Goal: Check status: Check status

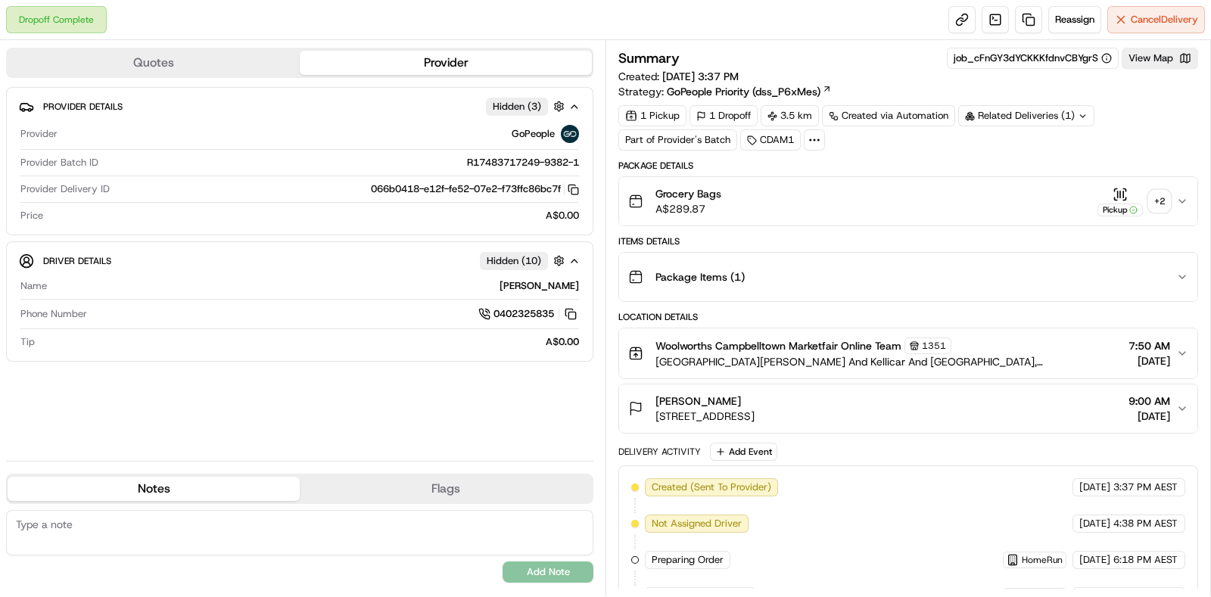
click at [1168, 207] on div "+ 2" at bounding box center [1159, 201] width 21 height 21
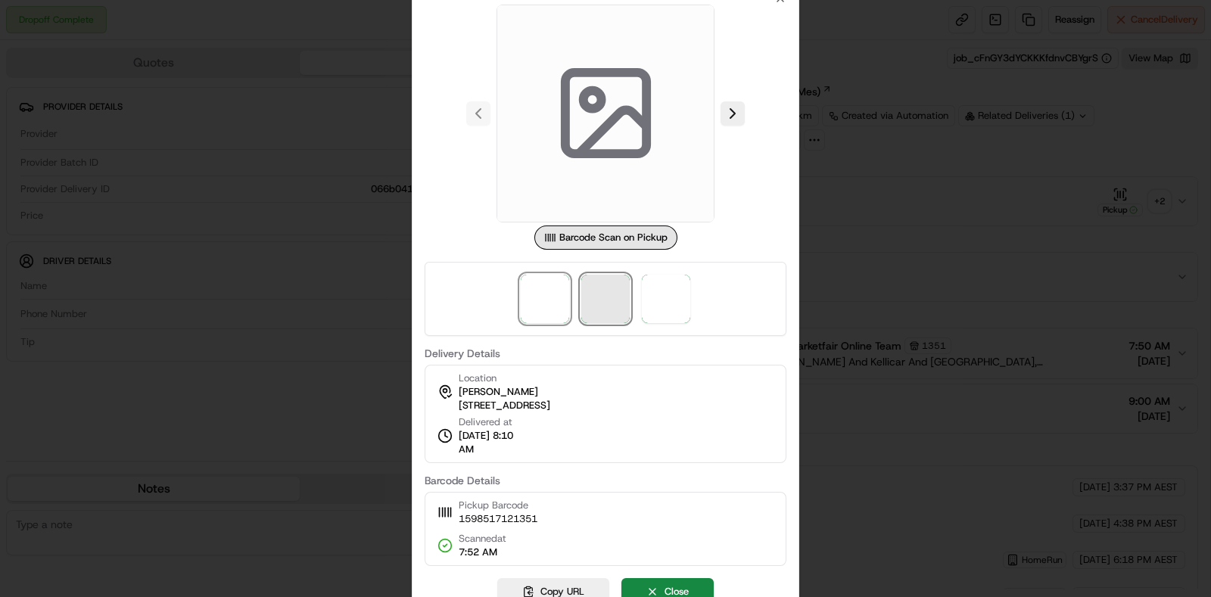
click at [594, 307] on span at bounding box center [605, 299] width 48 height 48
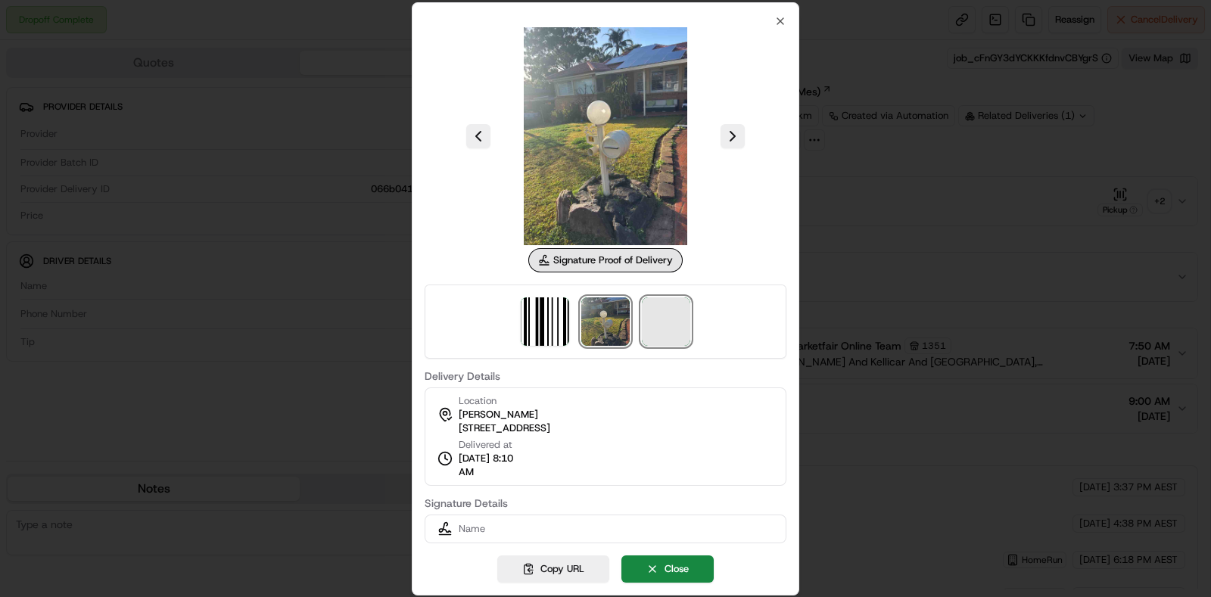
click at [669, 320] on span at bounding box center [666, 322] width 48 height 48
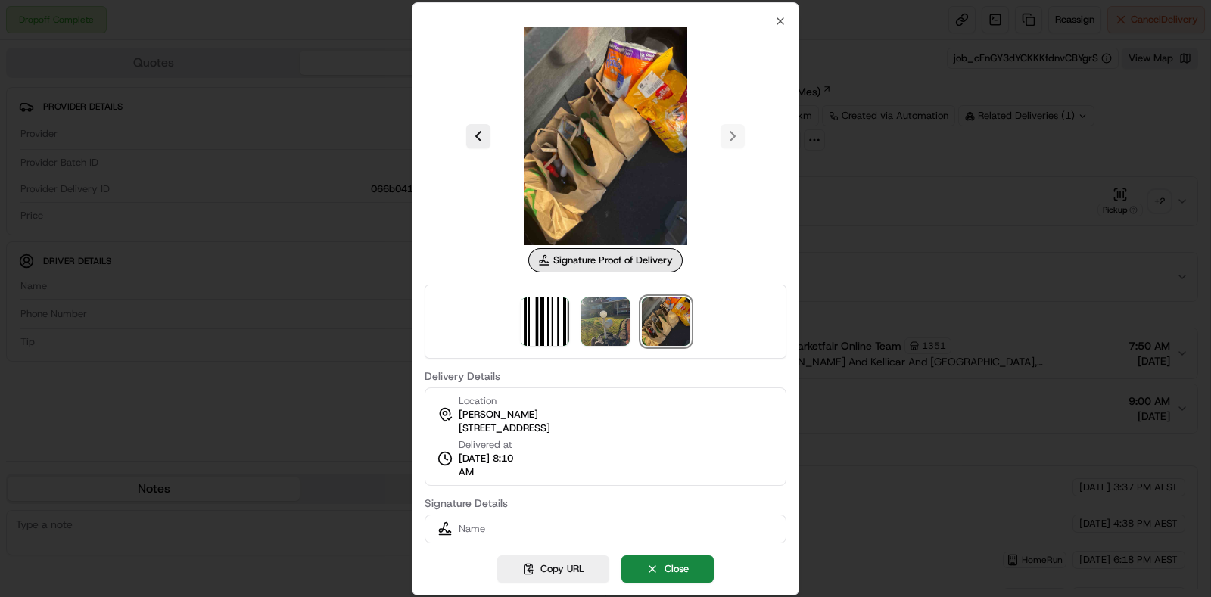
drag, startPoint x: 907, startPoint y: 157, endPoint x: 911, endPoint y: 187, distance: 30.5
click at [908, 175] on div at bounding box center [605, 298] width 1211 height 597
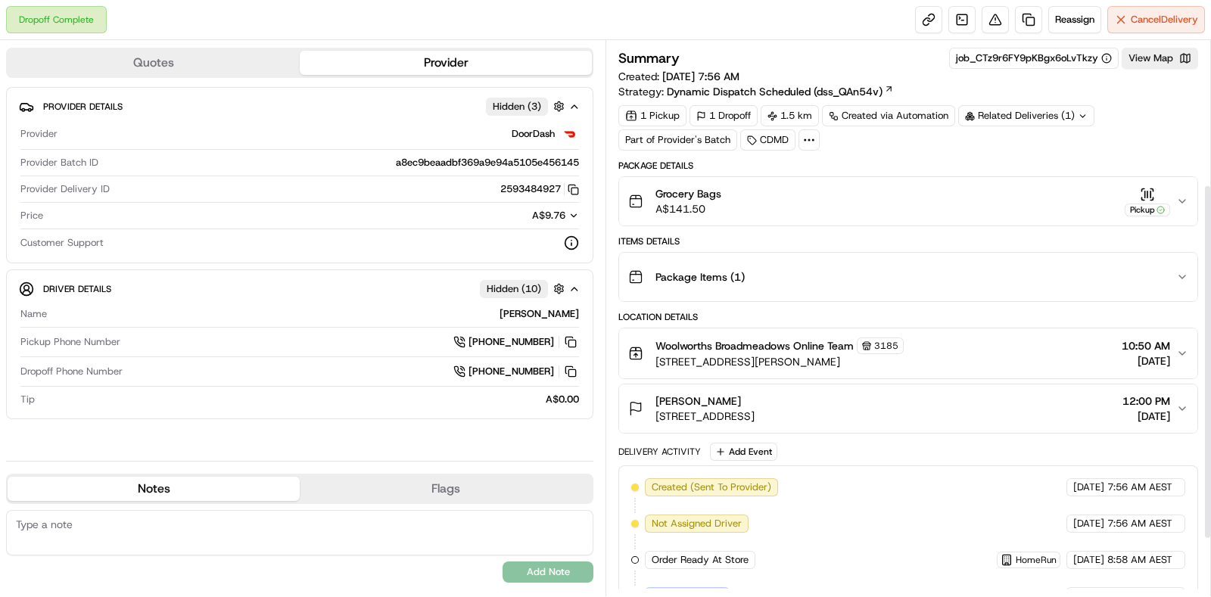
scroll to position [313, 0]
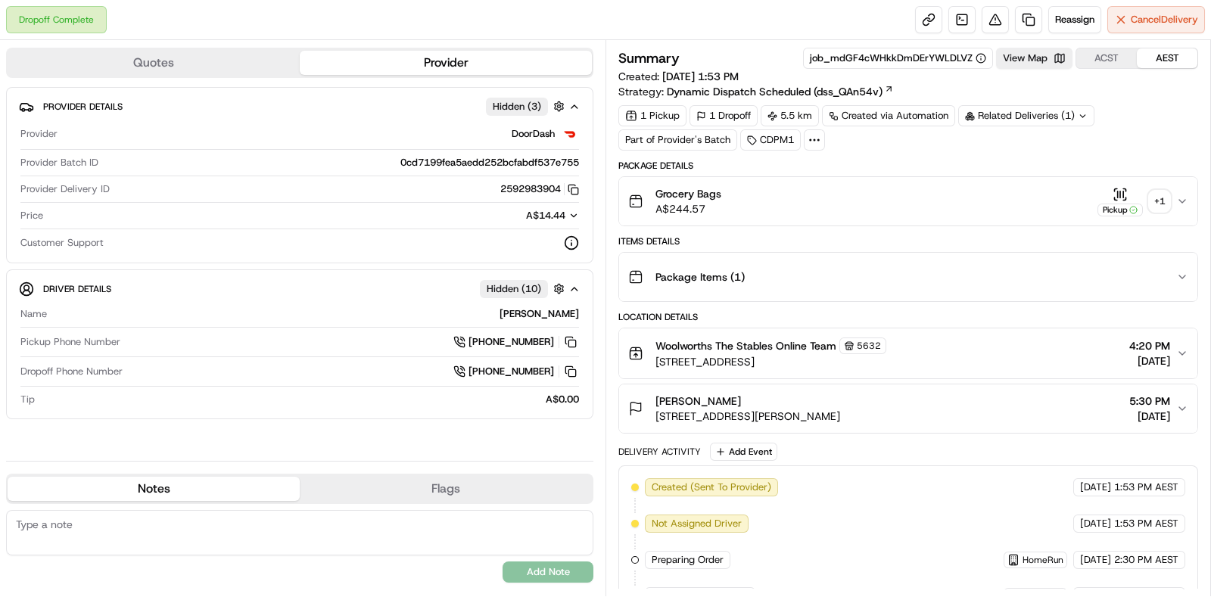
click at [1164, 204] on div "+ 1" at bounding box center [1159, 201] width 21 height 21
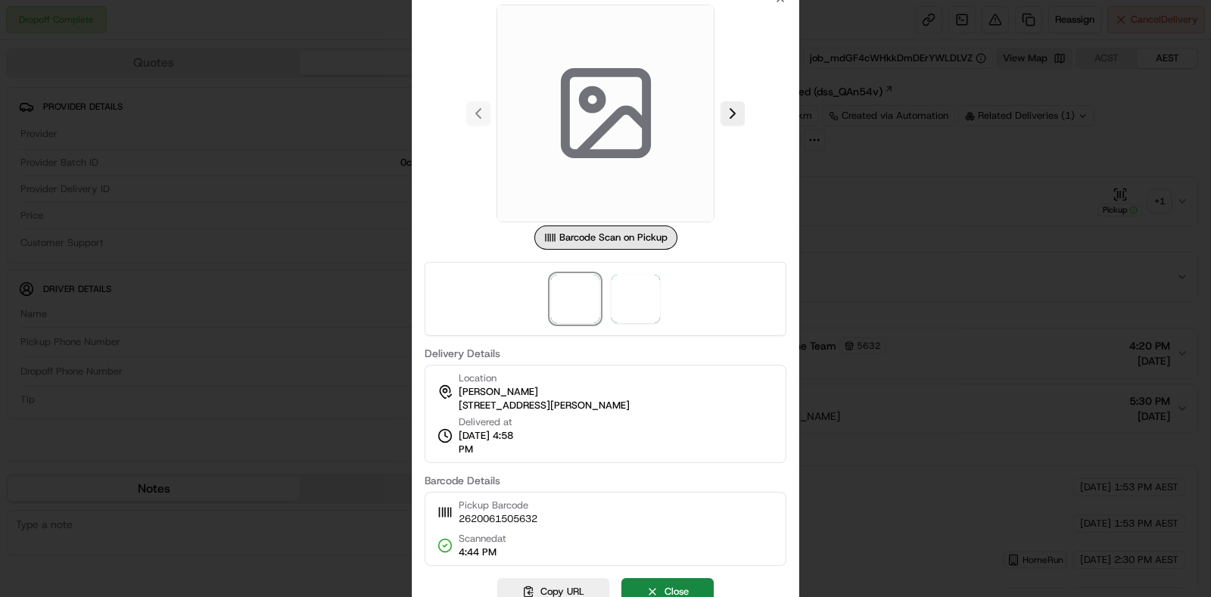
click at [606, 297] on div at bounding box center [606, 299] width 362 height 74
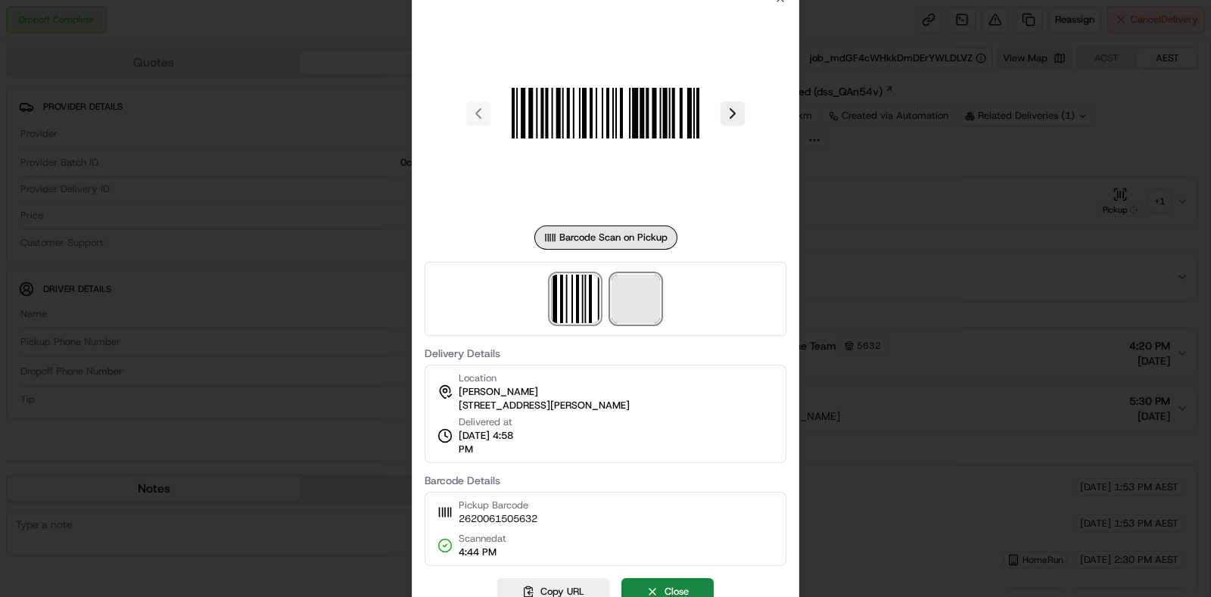
click at [616, 297] on span at bounding box center [636, 299] width 48 height 48
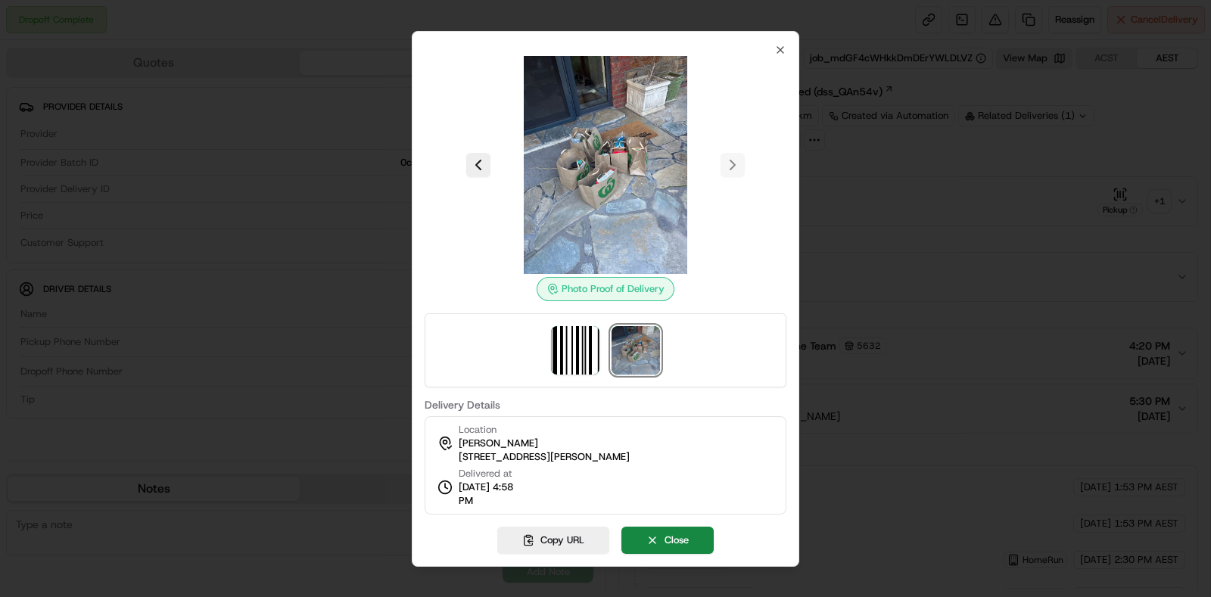
click at [1104, 209] on div at bounding box center [605, 298] width 1211 height 597
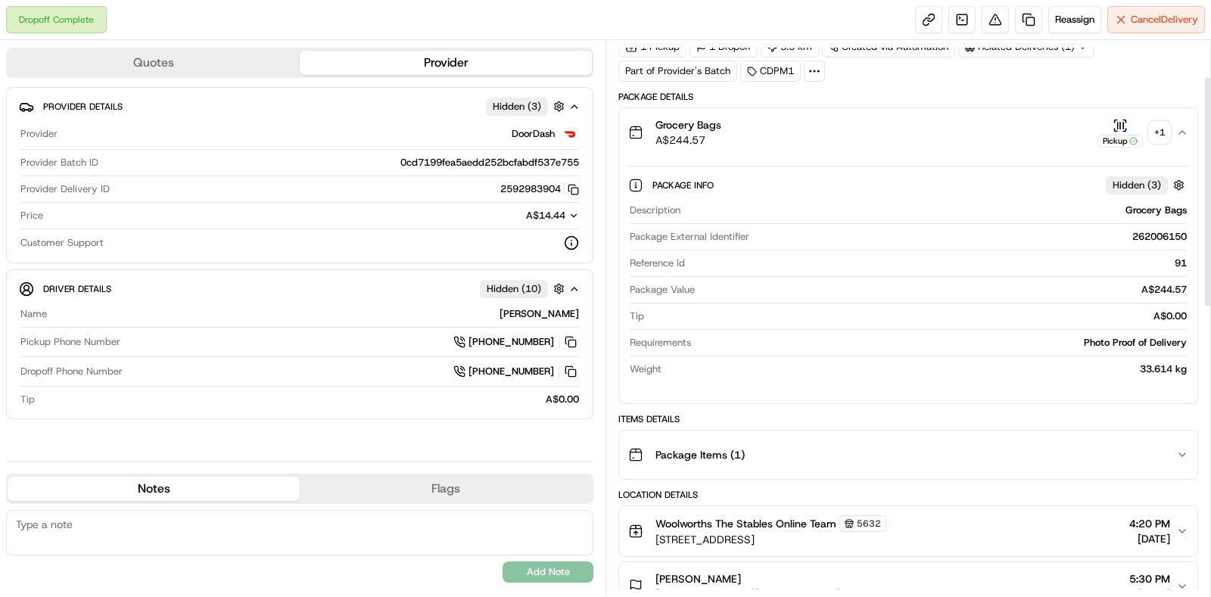
scroll to position [94, 0]
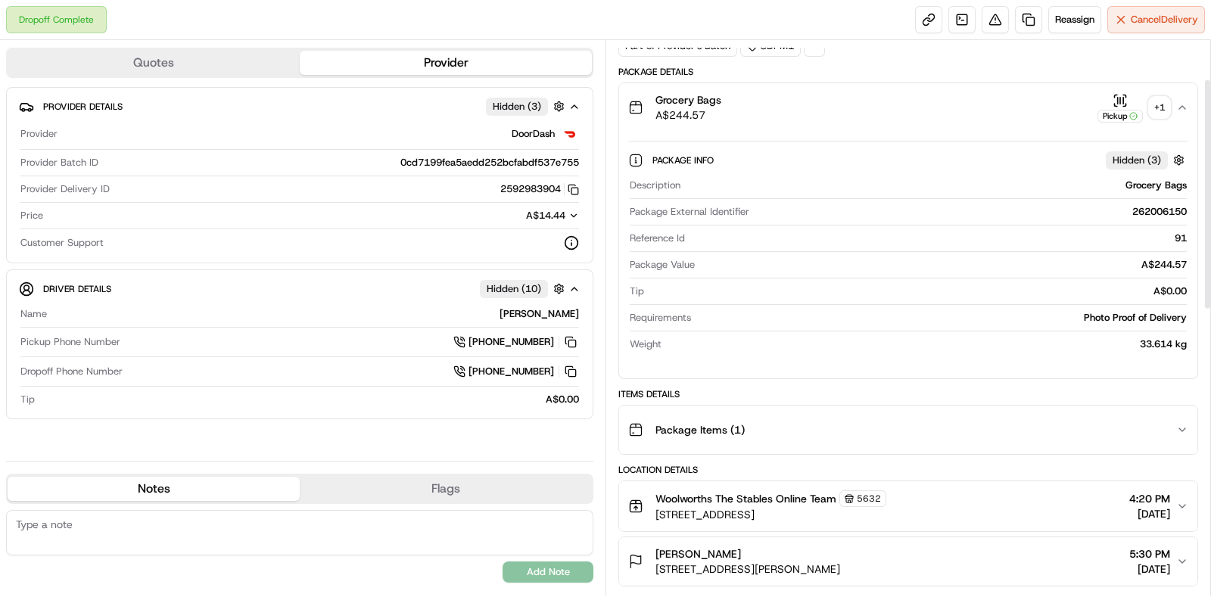
click at [942, 407] on button "Package Items ( 1 )" at bounding box center [908, 430] width 578 height 48
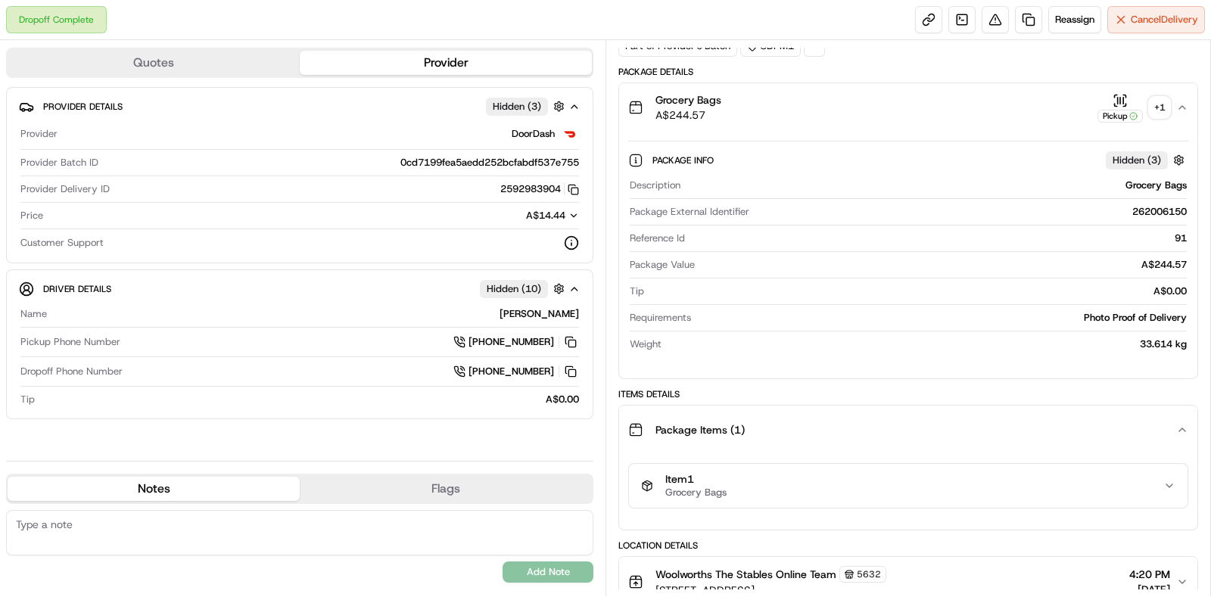
click at [905, 488] on div "Item 1 Grocery Bags" at bounding box center [902, 486] width 522 height 26
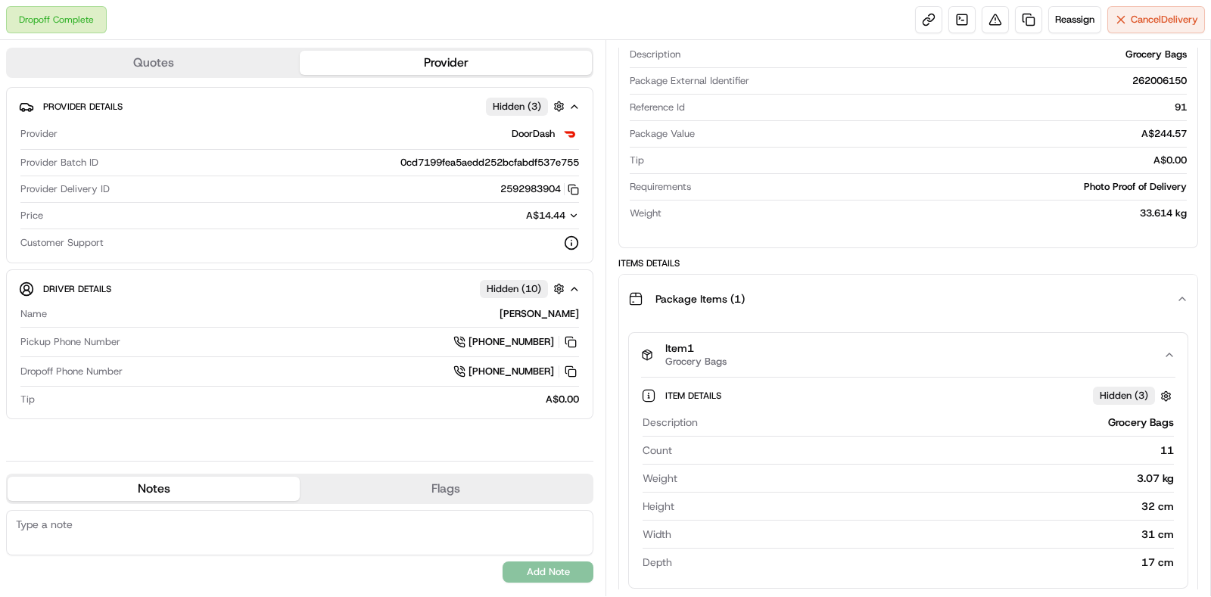
scroll to position [378, 0]
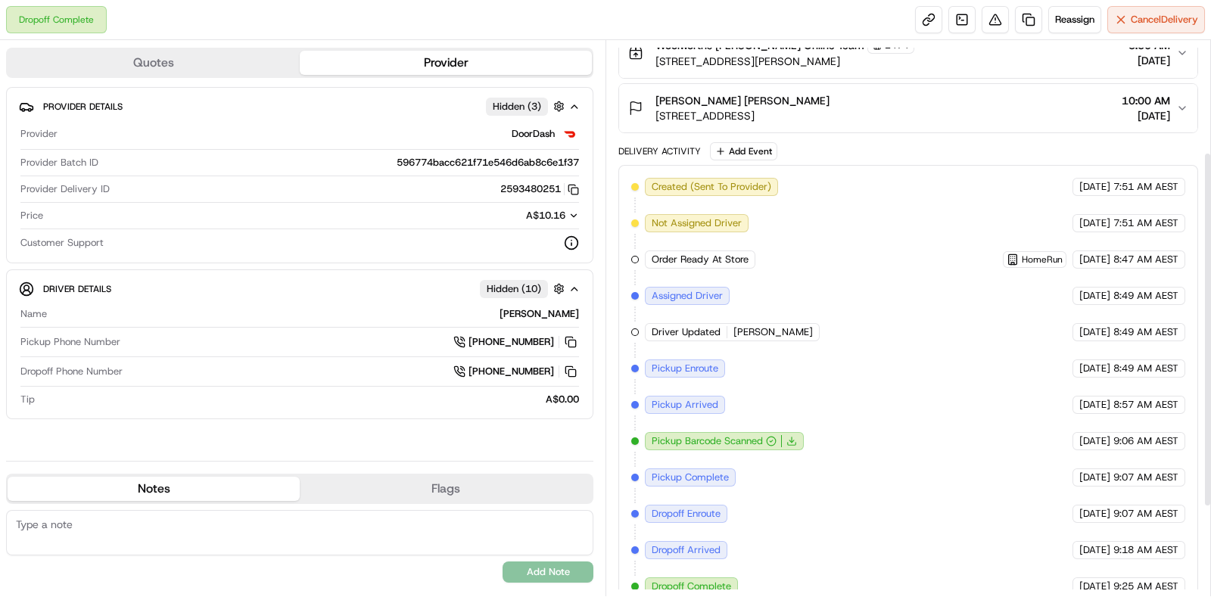
scroll to position [313, 0]
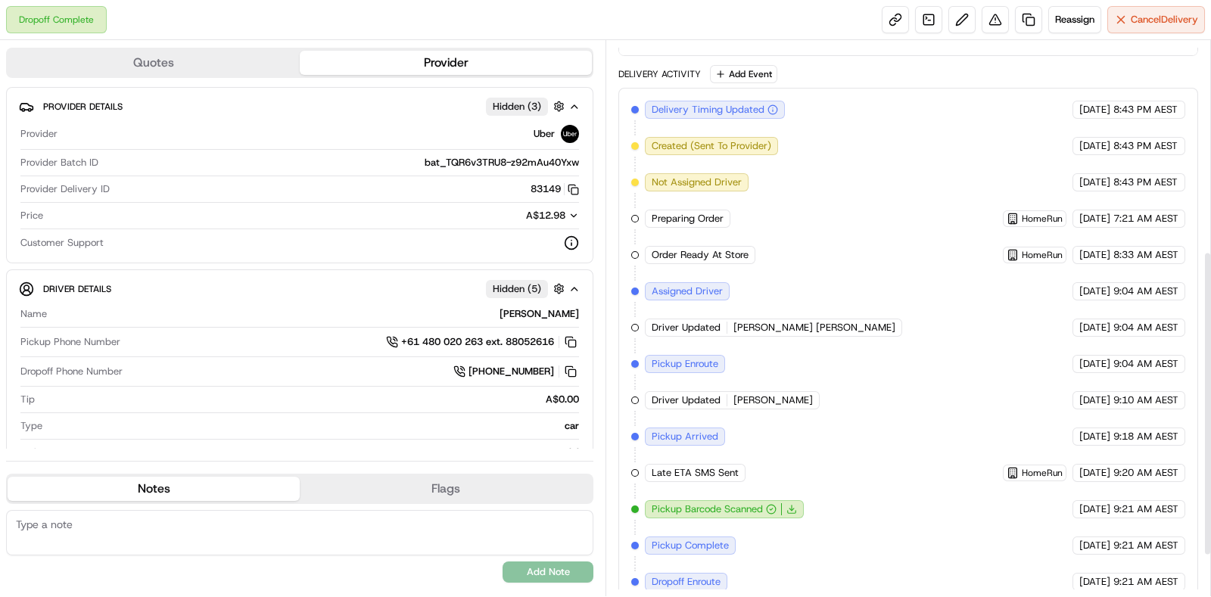
scroll to position [458, 0]
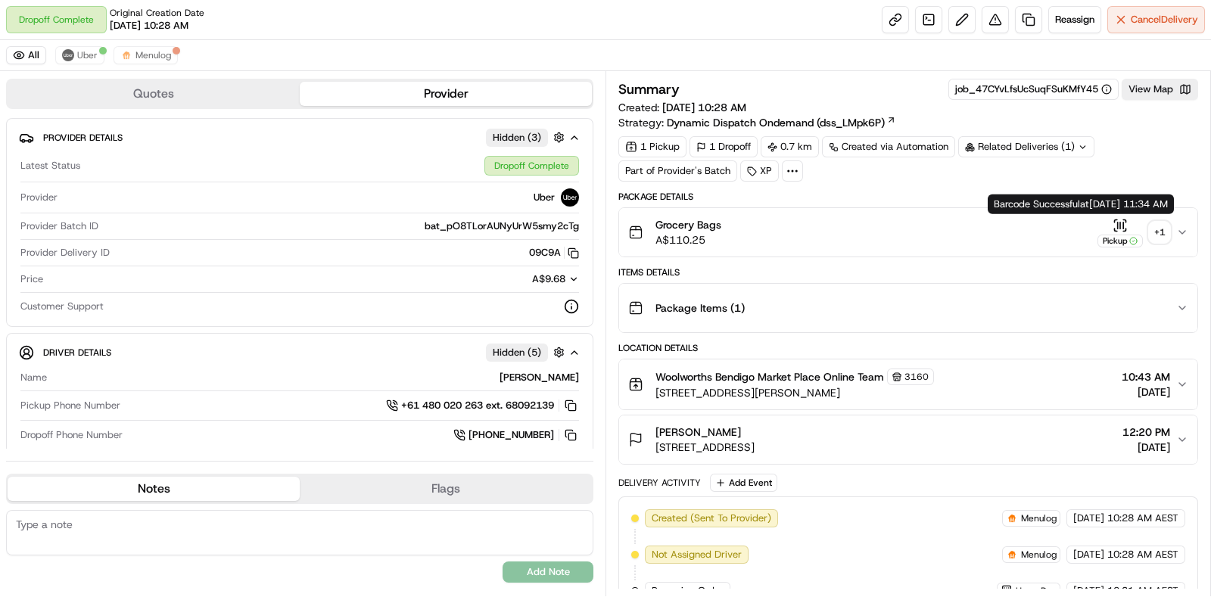
click at [1156, 230] on div "+ 1" at bounding box center [1159, 232] width 21 height 21
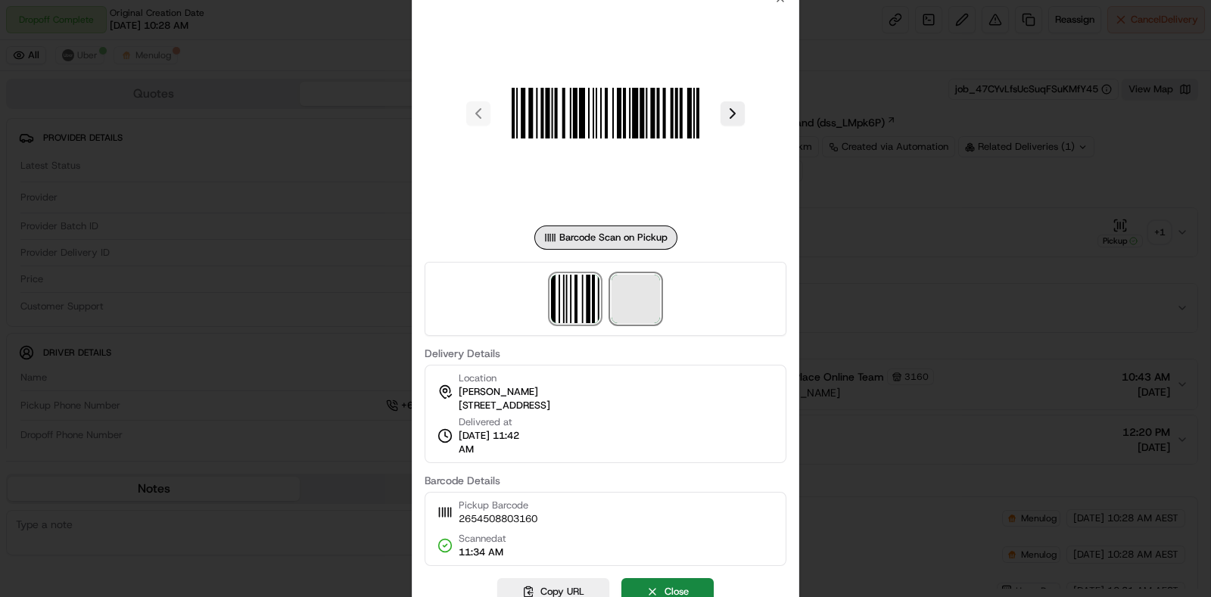
click at [657, 297] on span at bounding box center [636, 299] width 48 height 48
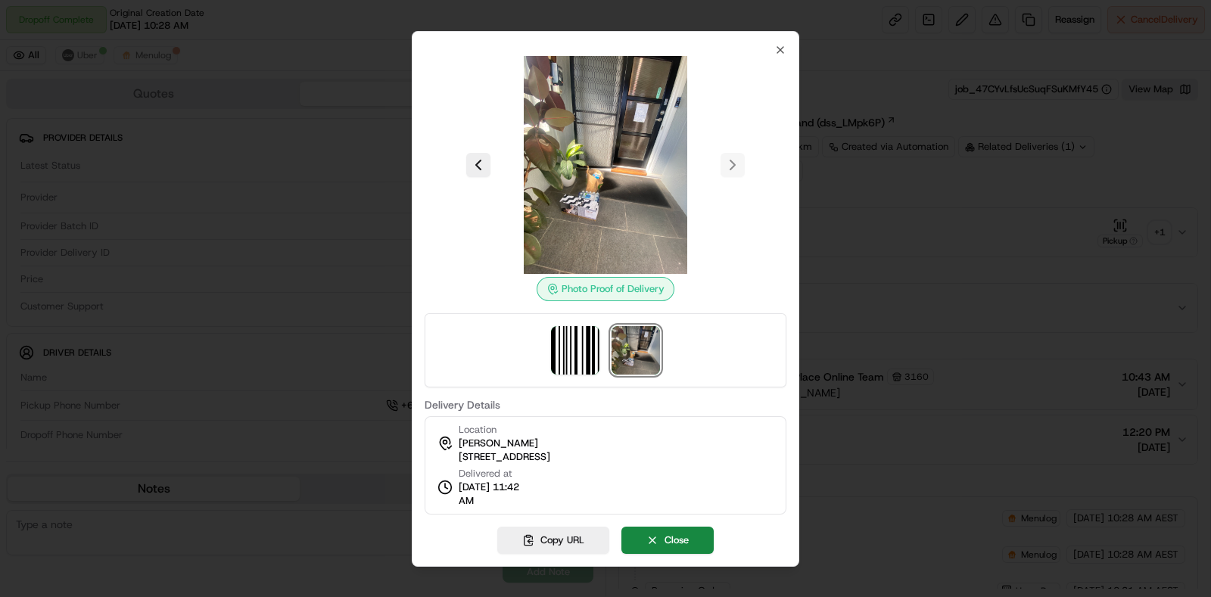
click at [1153, 257] on div at bounding box center [605, 298] width 1211 height 597
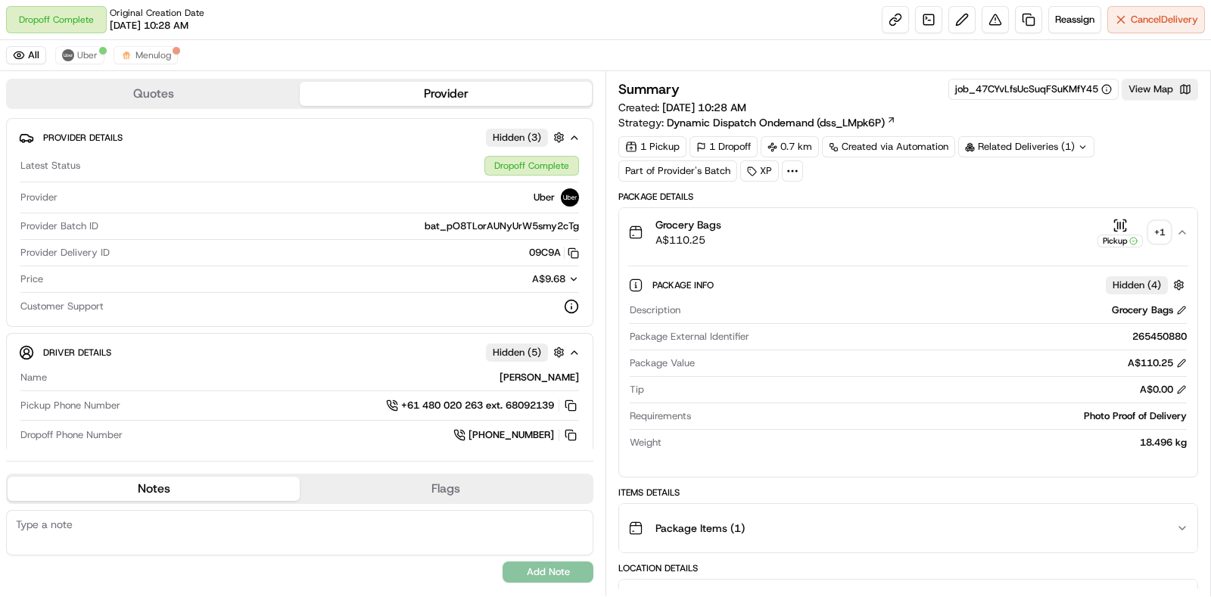
click at [1025, 516] on div "Package Items ( 1 )" at bounding box center [902, 528] width 548 height 30
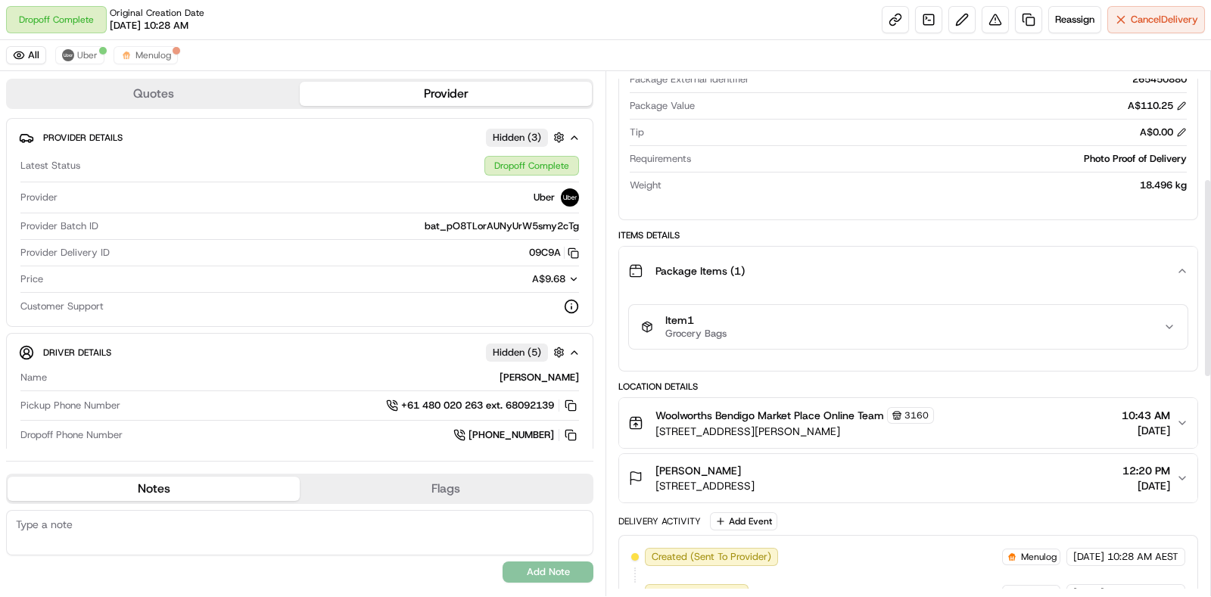
scroll to position [284, 0]
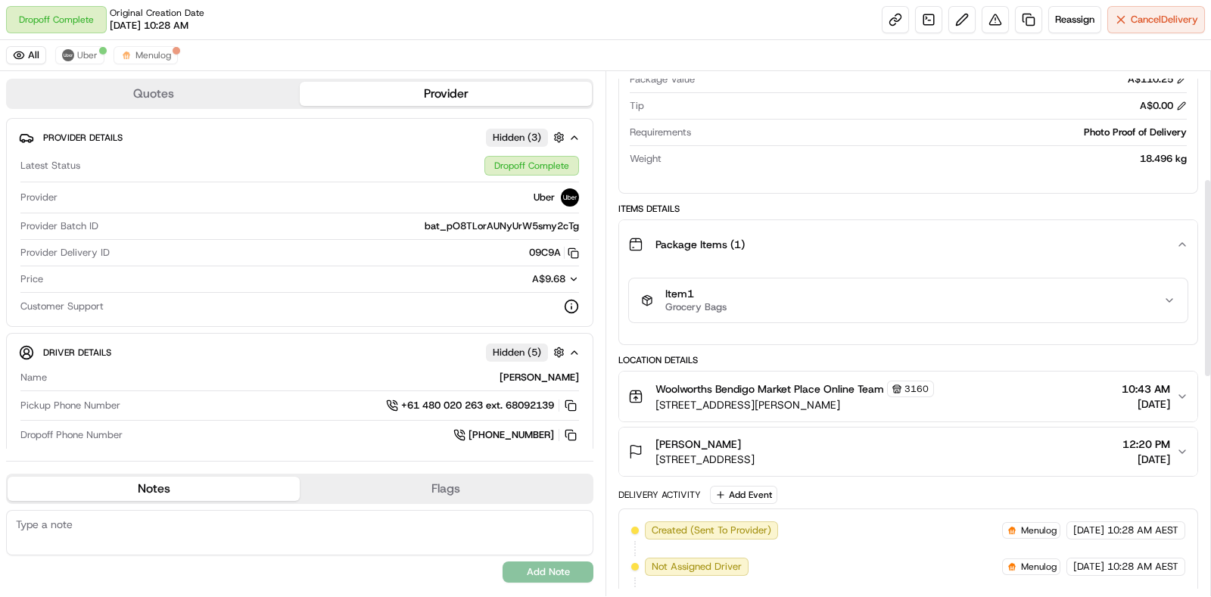
click at [1045, 288] on div "Item 1 Grocery Bags" at bounding box center [902, 301] width 522 height 26
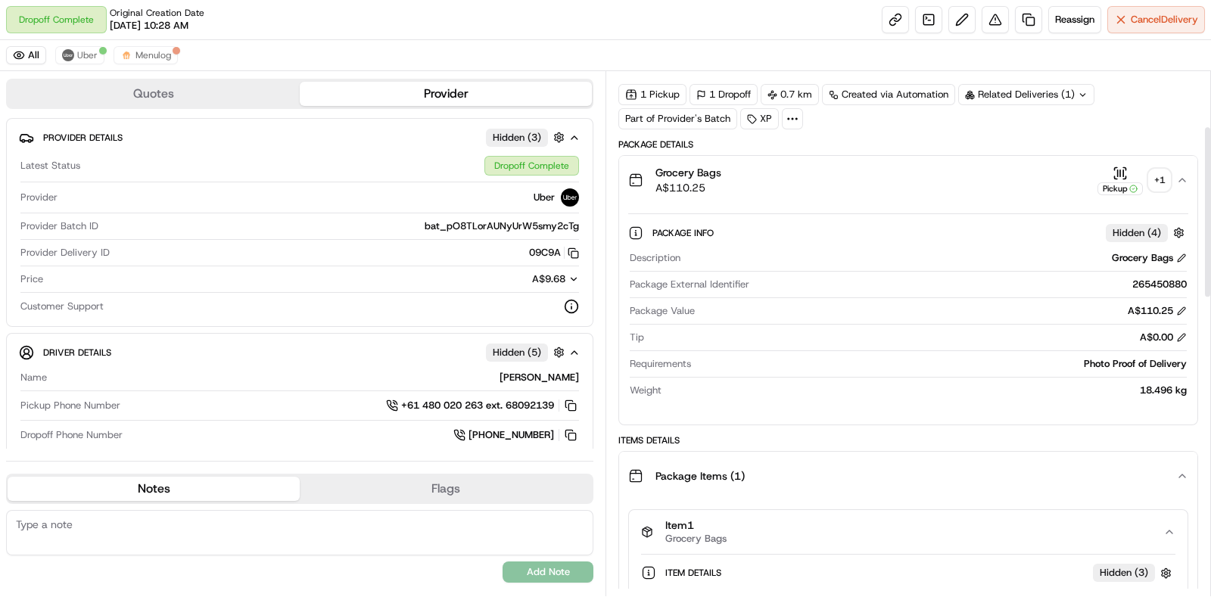
scroll to position [0, 0]
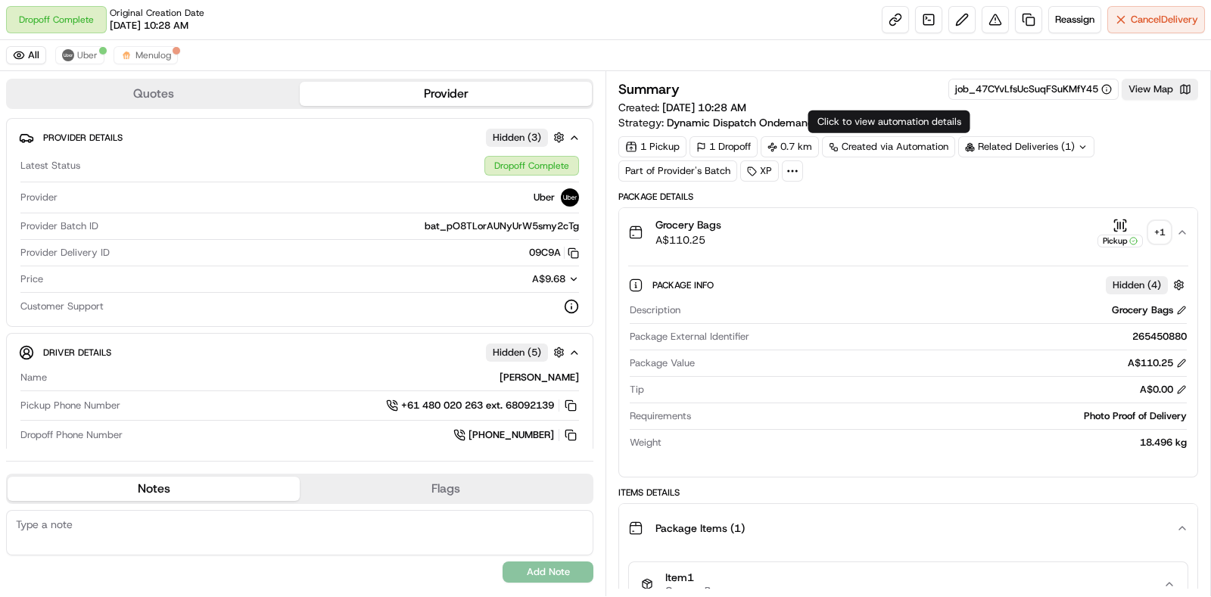
click at [1040, 148] on div "Related Deliveries (1)" at bounding box center [1026, 146] width 136 height 21
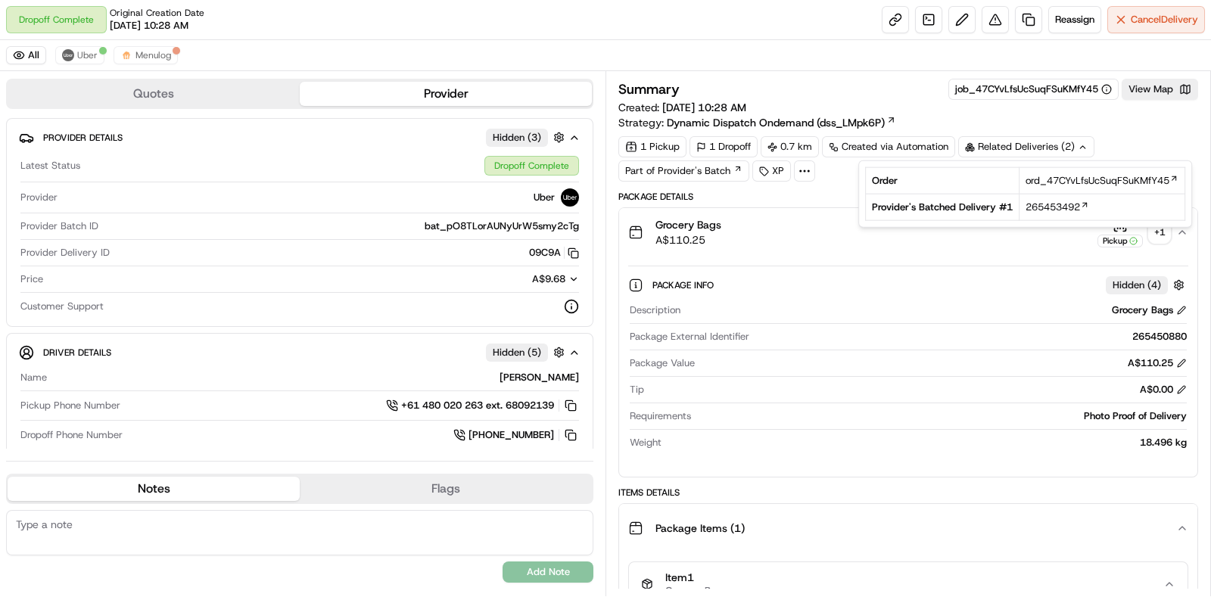
click at [1132, 119] on div "Summary job_47CYvLfsUcSuqFSuKMfY45 View Map Created: 19/08/2025 10:28 AM Strate…" at bounding box center [908, 104] width 580 height 51
click at [1160, 232] on div "+ 1" at bounding box center [1159, 232] width 21 height 21
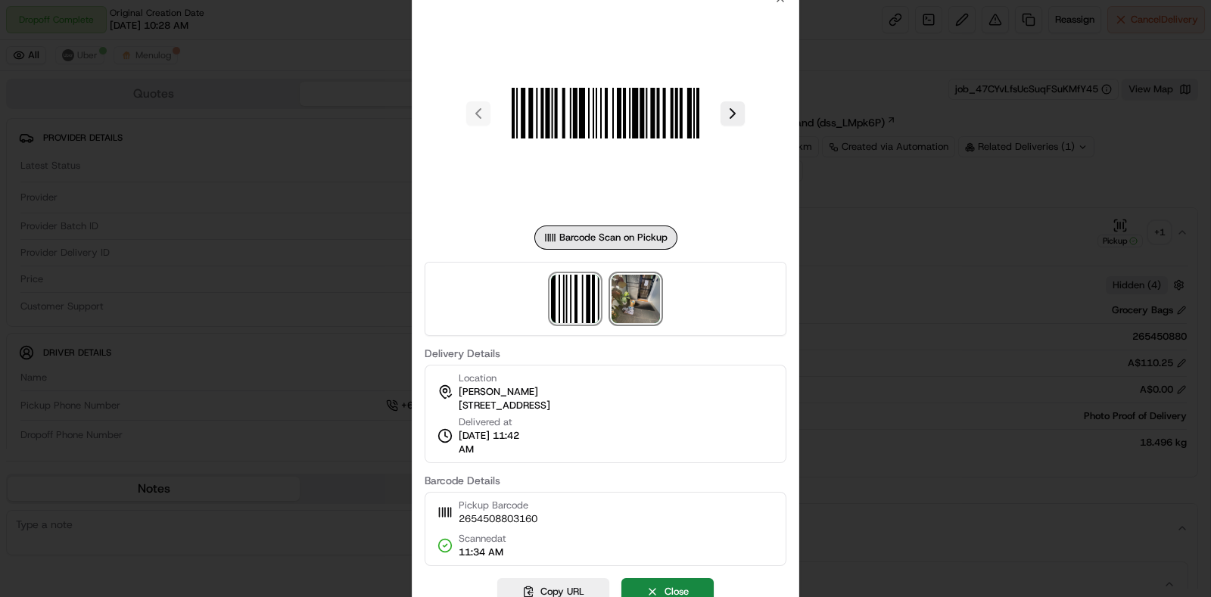
click at [628, 316] on img at bounding box center [636, 299] width 48 height 48
click at [1011, 232] on div at bounding box center [605, 298] width 1211 height 597
